Goal: Task Accomplishment & Management: Use online tool/utility

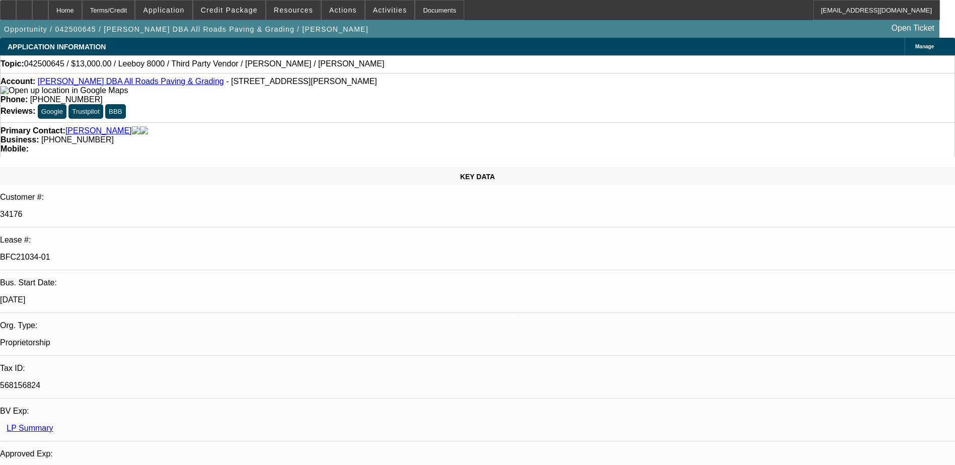
select select "0"
select select "3"
select select "0.1"
select select "5"
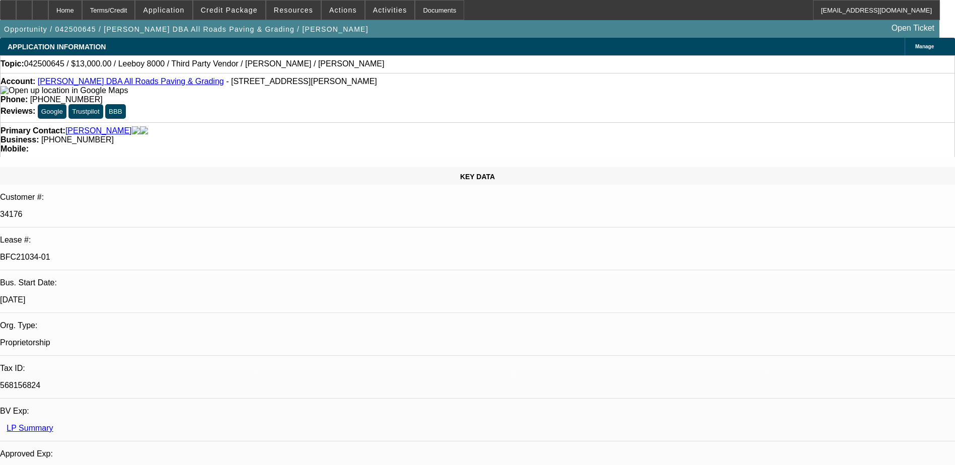
select select "0"
select select "3"
select select "0.1"
select select "5"
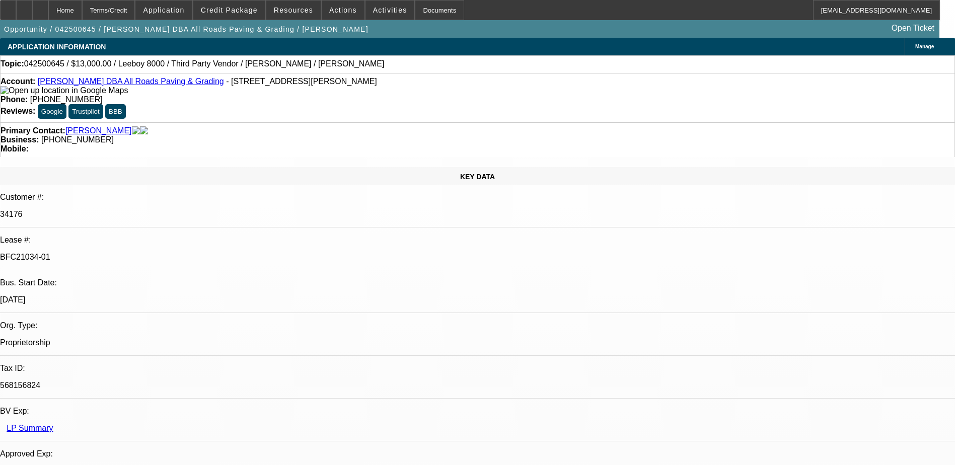
select select "0"
select select "3"
select select "0.1"
select select "5"
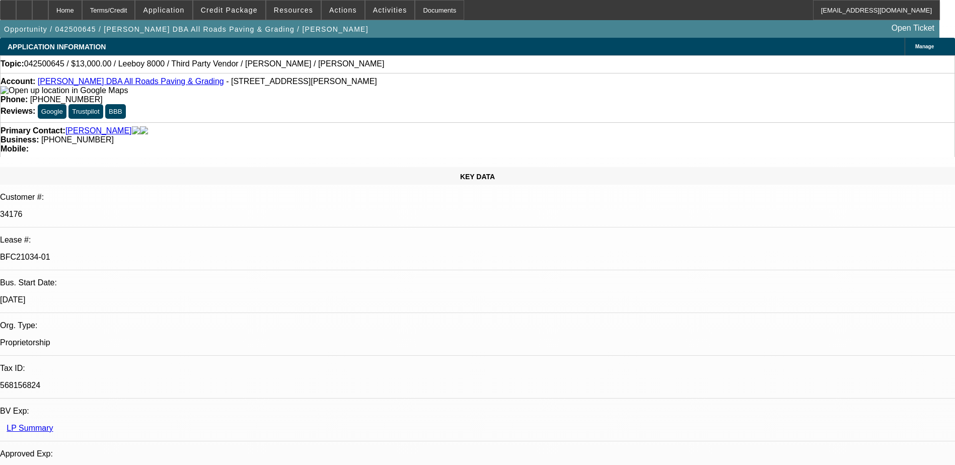
select select "0"
select select "3"
select select "0.1"
select select "5"
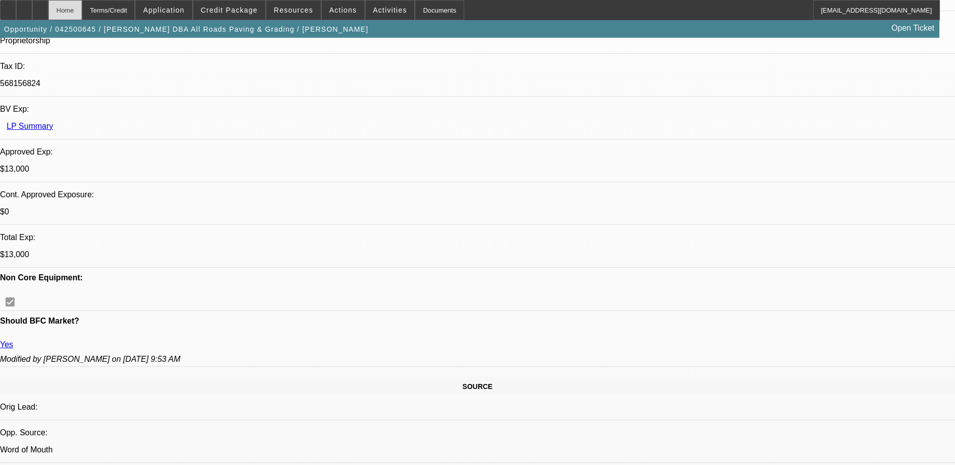
scroll to position [302, 0]
click at [48, 18] on div at bounding box center [40, 10] width 16 height 20
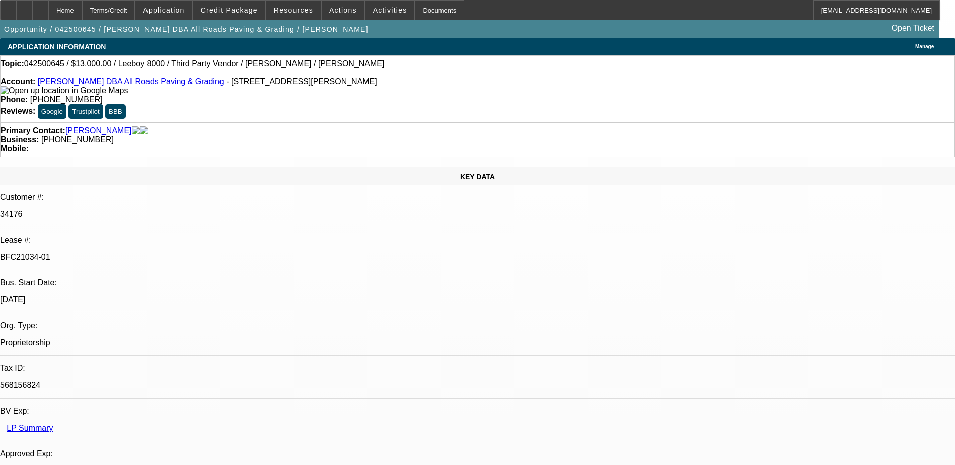
select select "0"
select select "0.1"
select select "0"
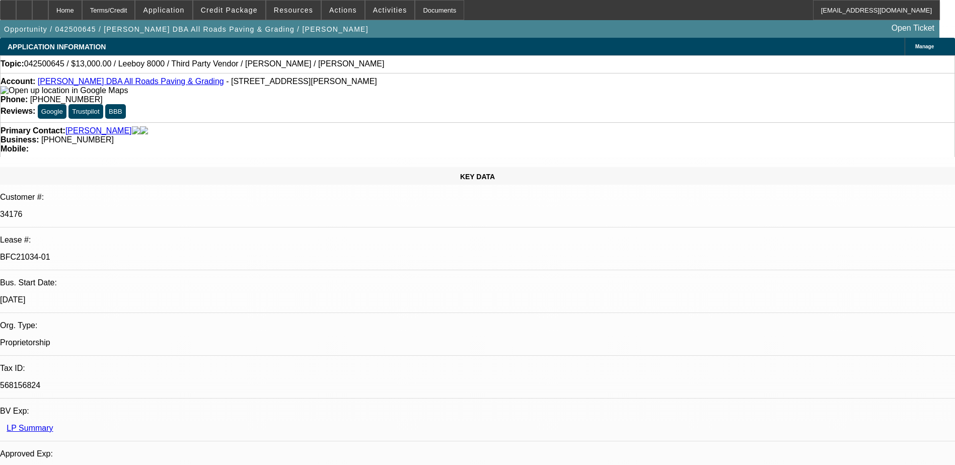
select select "0.1"
select select "0"
select select "0.1"
select select "0"
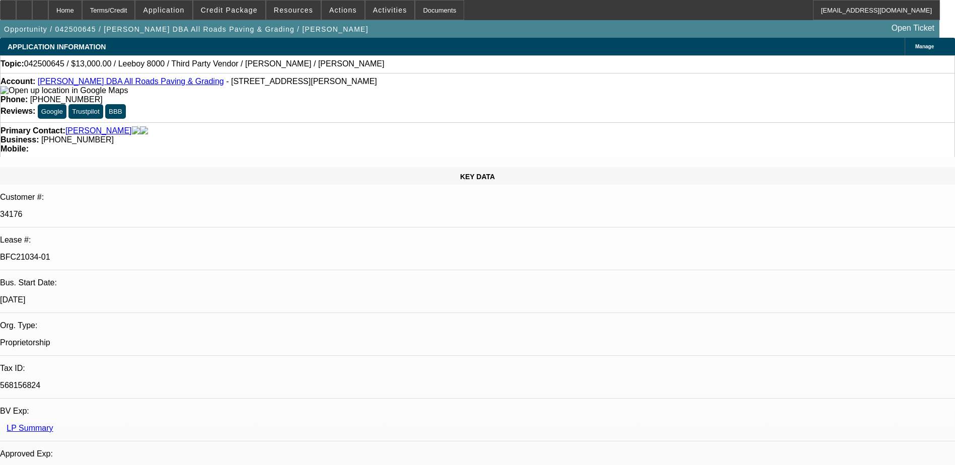
select select "0"
select select "0.1"
select select "1"
select select "3"
select select "5"
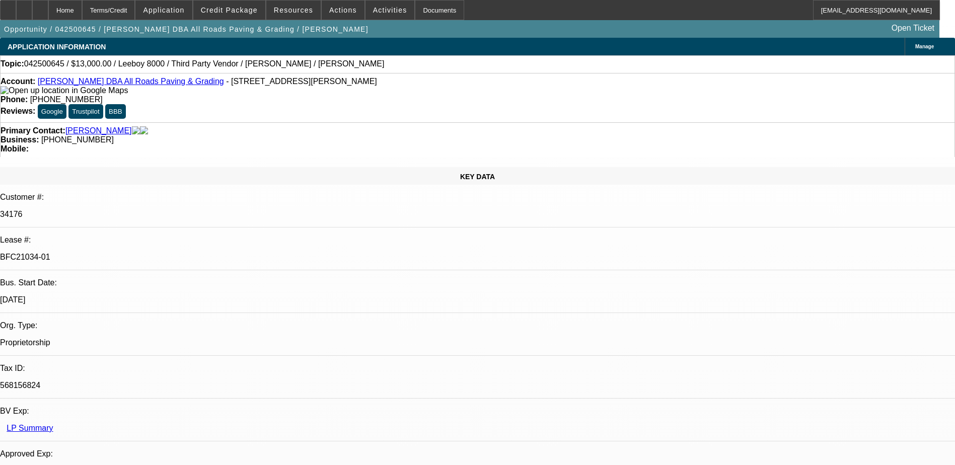
select select "1"
select select "3"
select select "5"
select select "1"
select select "3"
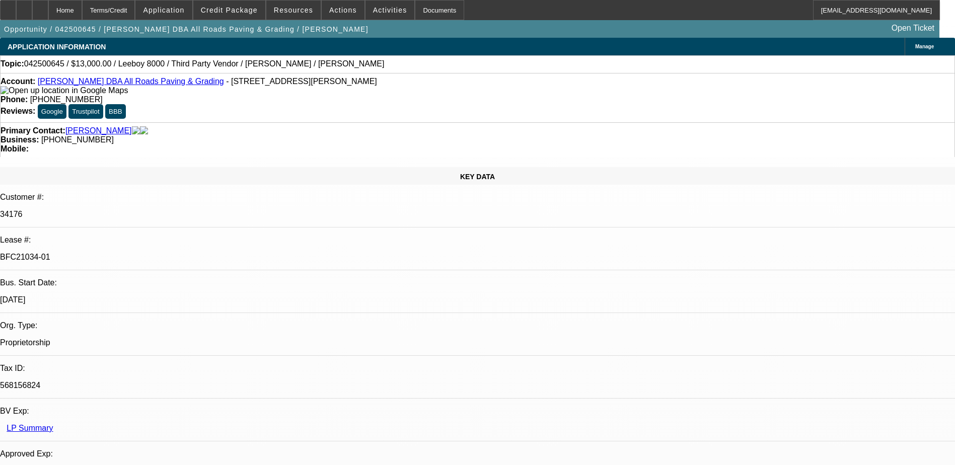
select select "5"
select select "1"
select select "3"
select select "5"
